Goal: Use online tool/utility: Utilize a website feature to perform a specific function

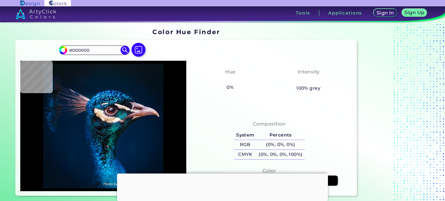
type input "#04142c"
type input "#04142C"
type input "#031a2a"
type input "#031A2A"
type input "#0b151e"
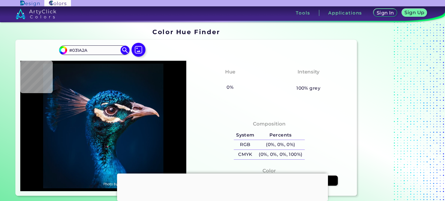
type input "#0B151E"
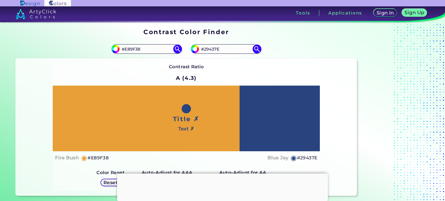
drag, startPoint x: 148, startPoint y: 48, endPoint x: 125, endPoint y: 54, distance: 24.0
click at [125, 54] on div "#e89f38 #E89F38" at bounding box center [101, 49] width 171 height 19
type input "#fb0ff"
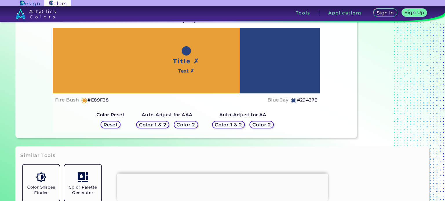
scroll to position [116, 0]
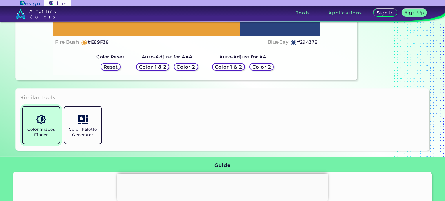
click at [61, 120] on link "Color Shades Finder" at bounding box center [41, 126] width 42 height 42
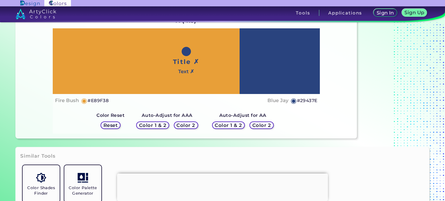
scroll to position [58, 0]
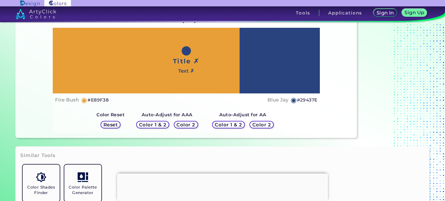
click at [223, 174] on div at bounding box center [222, 174] width 211 height 0
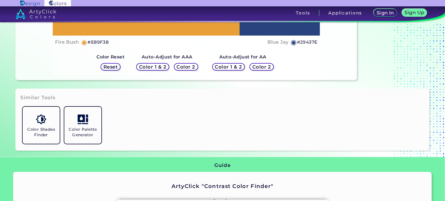
scroll to position [0, 0]
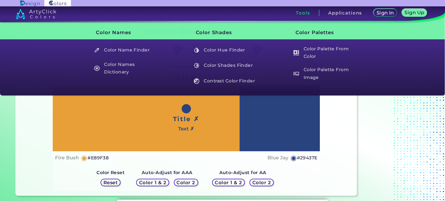
click at [296, 14] on h3 "Tools" at bounding box center [303, 13] width 14 height 4
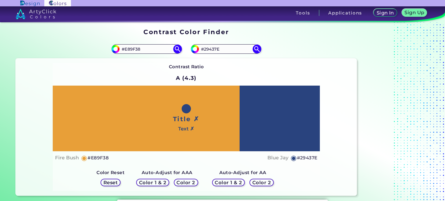
drag, startPoint x: 143, startPoint y: 50, endPoint x: 111, endPoint y: 50, distance: 32.2
click at [111, 50] on div "#e89f38 #E89F38" at bounding box center [101, 49] width 171 height 19
type input "#D8E4FF"
click at [230, 47] on input "#29437E" at bounding box center [226, 49] width 54 height 8
drag, startPoint x: 225, startPoint y: 50, endPoint x: 204, endPoint y: 50, distance: 21.2
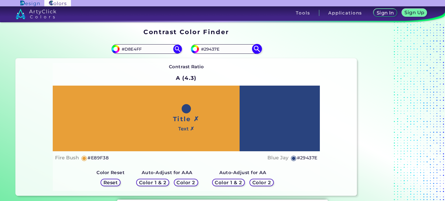
click at [204, 50] on input "#29437E" at bounding box center [226, 49] width 54 height 8
type input "#ACAFB0"
click at [255, 50] on img at bounding box center [257, 49] width 10 height 10
type input "#acafb0"
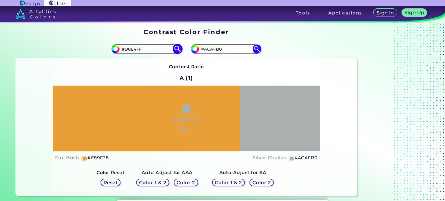
click at [179, 48] on img at bounding box center [177, 49] width 10 height 10
type input "#d8e4ff"
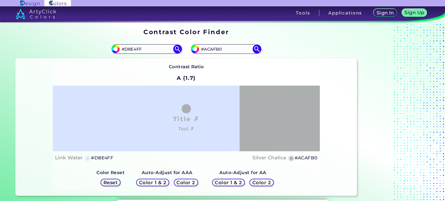
drag, startPoint x: 143, startPoint y: 48, endPoint x: 107, endPoint y: 50, distance: 36.3
click at [107, 50] on div "#d8e4ff #D8E4FF" at bounding box center [101, 49] width 171 height 19
type input "#ECECEC"
type input "#ececec"
